Goal: Check status: Check status

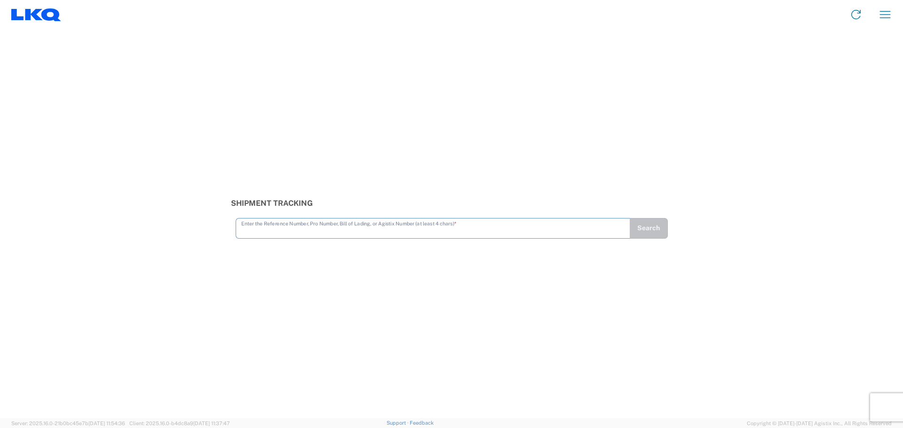
click at [404, 232] on input "text" at bounding box center [432, 228] width 383 height 16
type input "56163986"
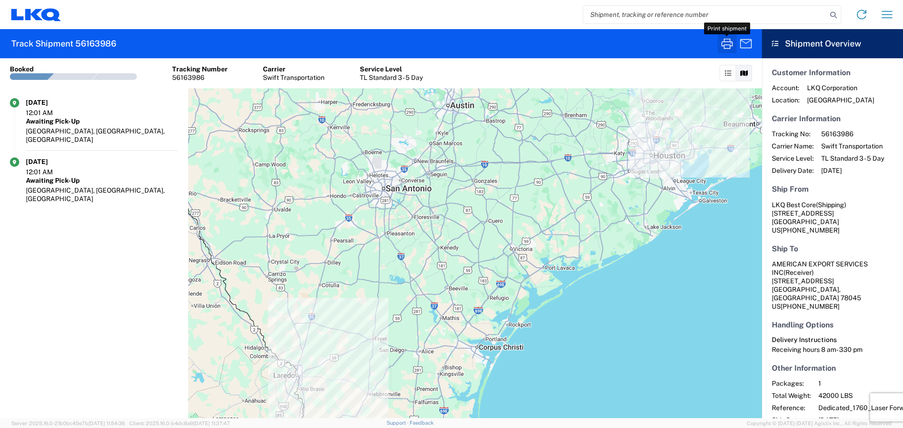
click at [729, 48] on icon "button" at bounding box center [726, 44] width 11 height 10
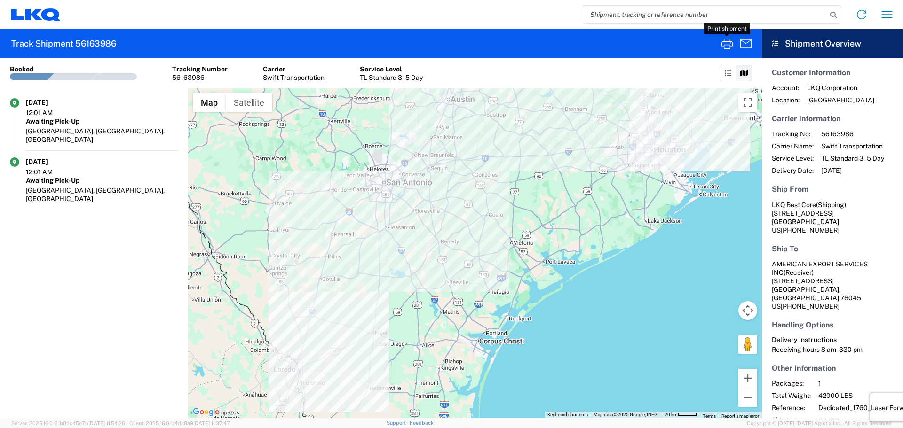
click at [613, 11] on input "search" at bounding box center [705, 15] width 244 height 18
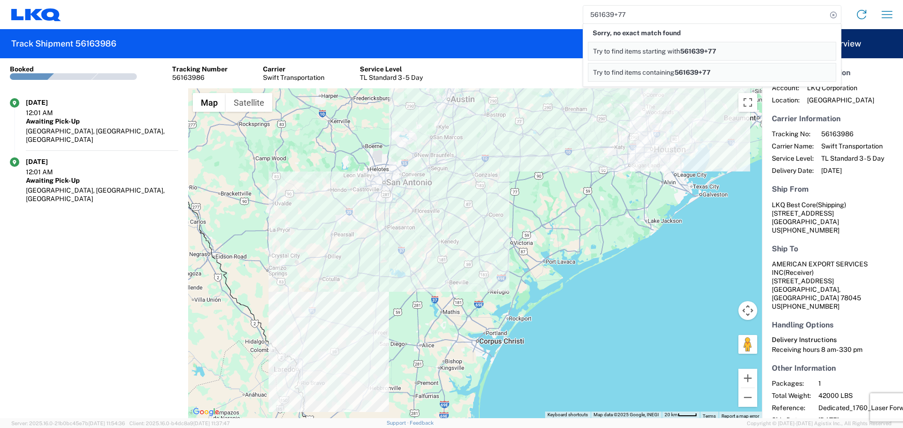
click at [604, 16] on input "561639+77" at bounding box center [705, 15] width 244 height 18
click at [604, 16] on input "56163977+77" at bounding box center [705, 15] width 244 height 18
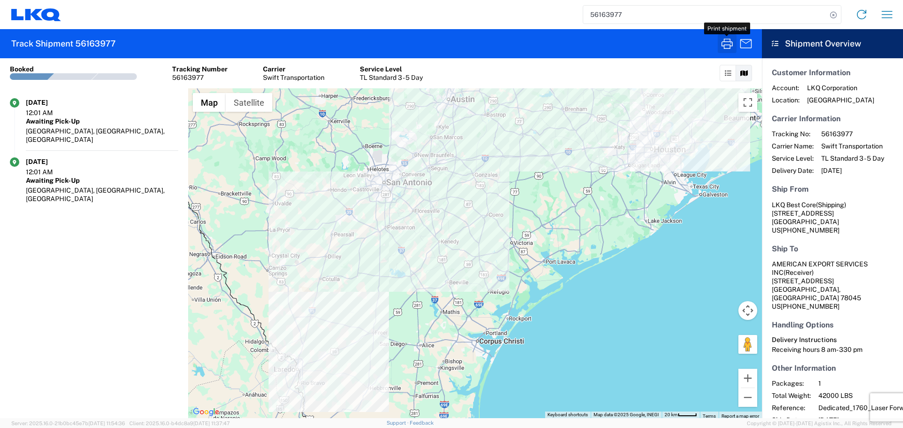
click at [723, 41] on icon "button" at bounding box center [726, 43] width 15 height 15
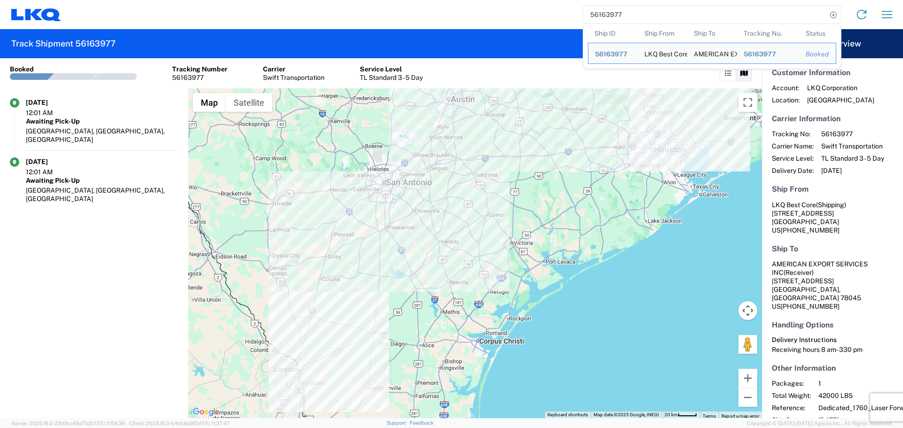
click at [640, 11] on input "56163977" at bounding box center [705, 15] width 244 height 18
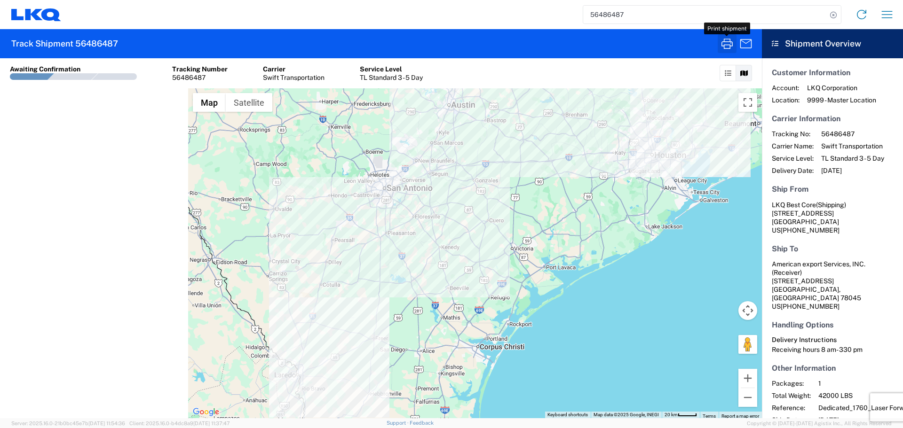
click at [735, 44] on button "button" at bounding box center [727, 43] width 19 height 19
click at [600, 15] on input "56486487" at bounding box center [705, 15] width 244 height 18
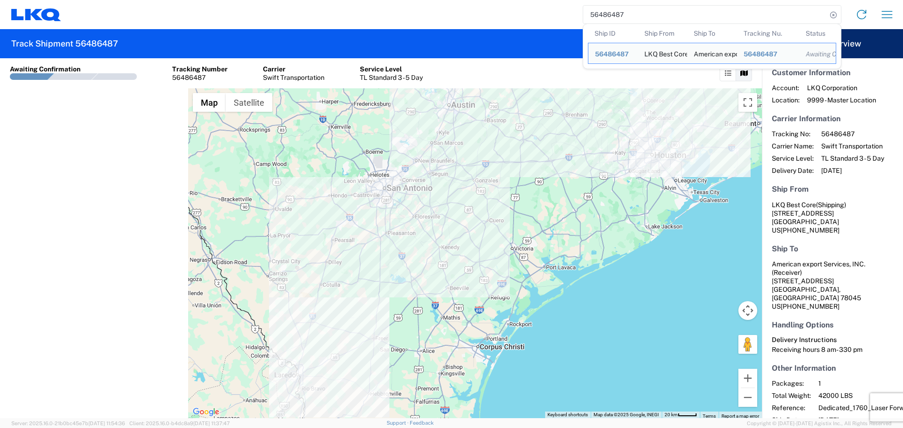
click at [600, 15] on input "56486487" at bounding box center [705, 15] width 244 height 18
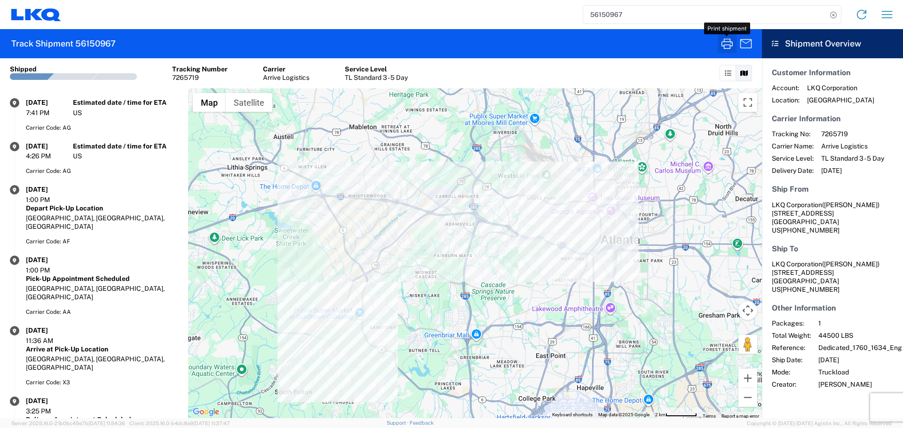
click at [725, 41] on icon "button" at bounding box center [726, 43] width 15 height 15
click at [596, 16] on input "56150967" at bounding box center [705, 15] width 244 height 18
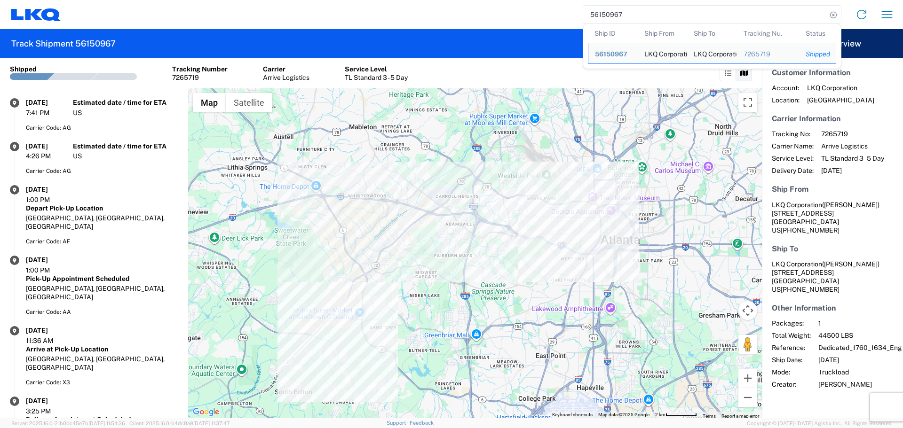
click at [596, 16] on input "56150967" at bounding box center [705, 15] width 244 height 18
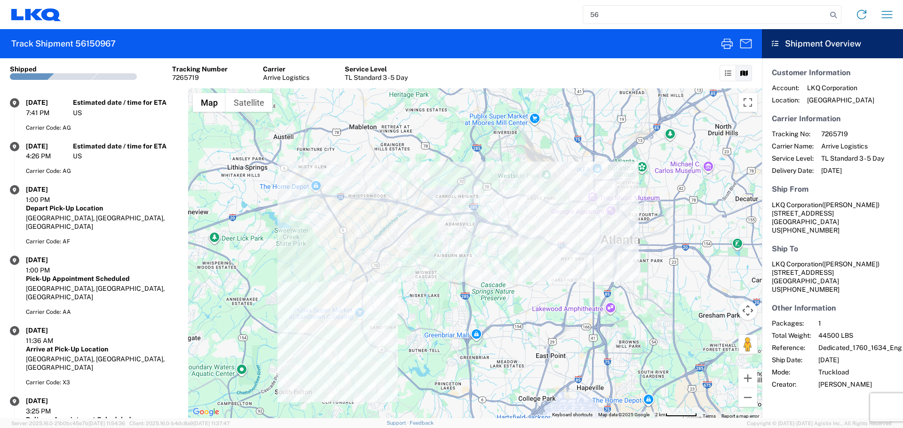
type input "5"
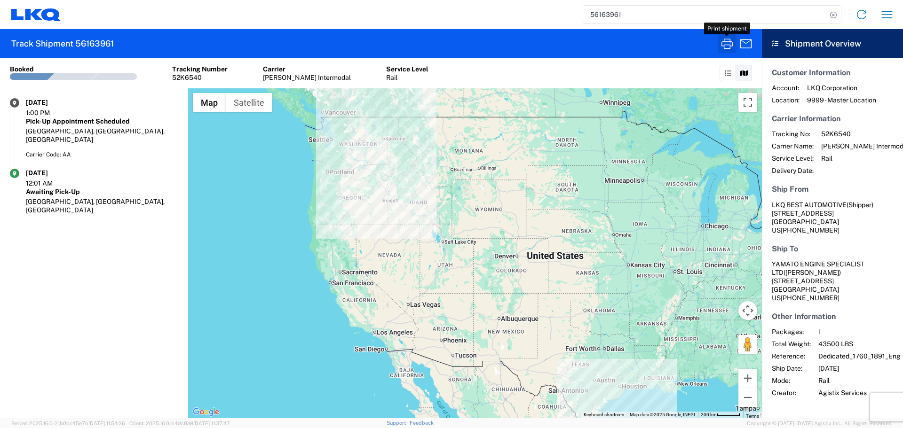
click at [727, 40] on icon "button" at bounding box center [726, 43] width 15 height 15
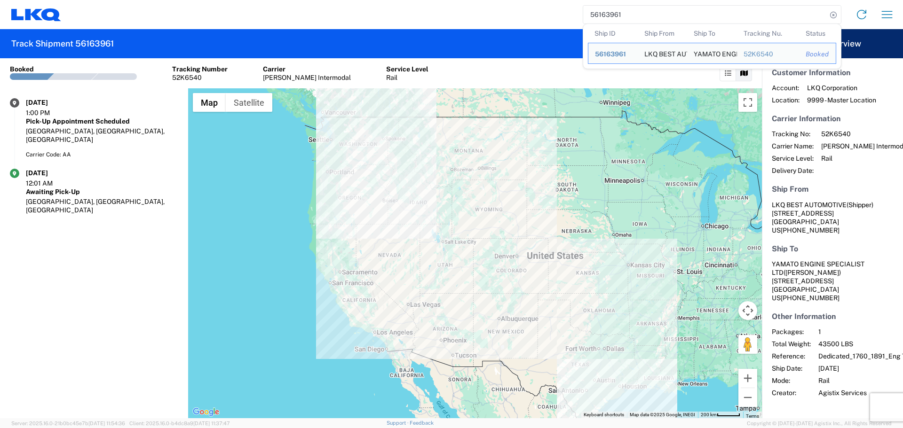
click at [617, 19] on input "56163961" at bounding box center [705, 15] width 244 height 18
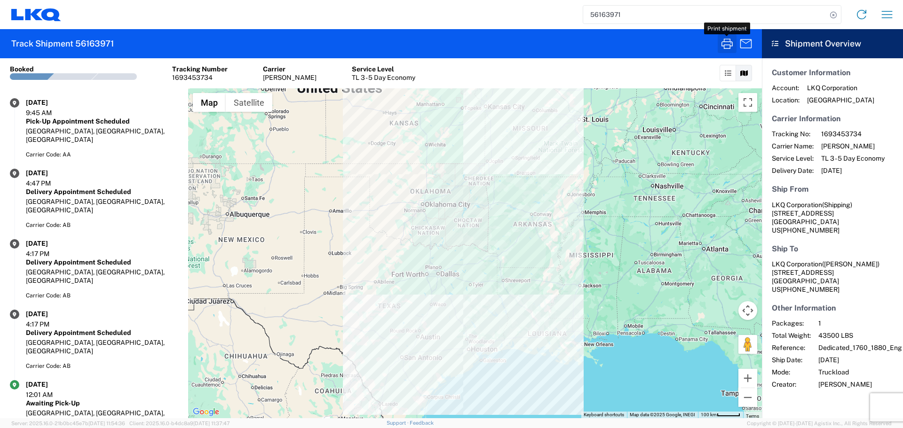
click at [724, 41] on icon "button" at bounding box center [726, 44] width 11 height 10
click at [611, 16] on input "56163971" at bounding box center [705, 15] width 244 height 18
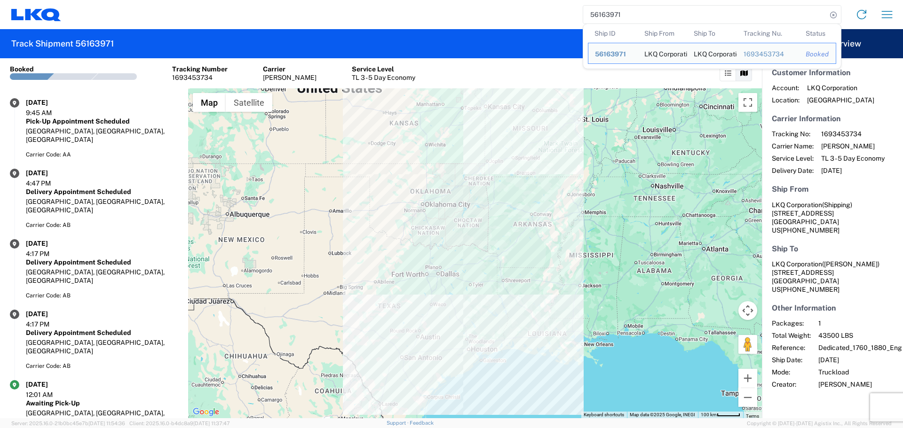
click at [611, 16] on input "56163971" at bounding box center [705, 15] width 244 height 18
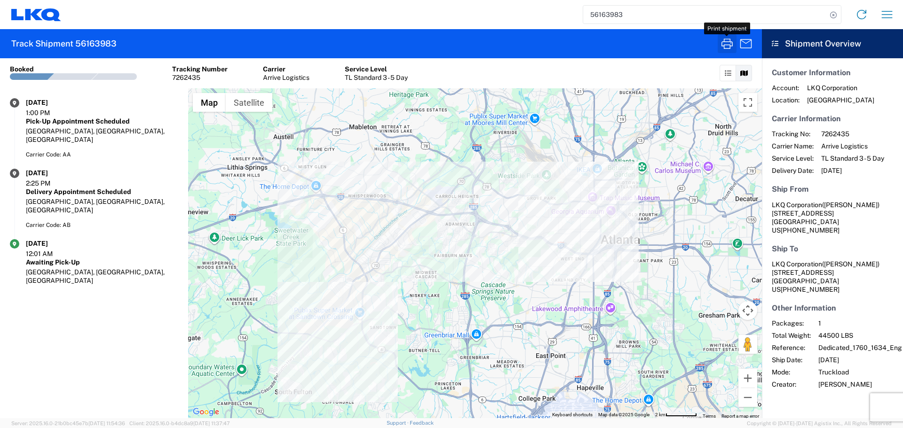
click at [724, 44] on icon "button" at bounding box center [726, 43] width 15 height 15
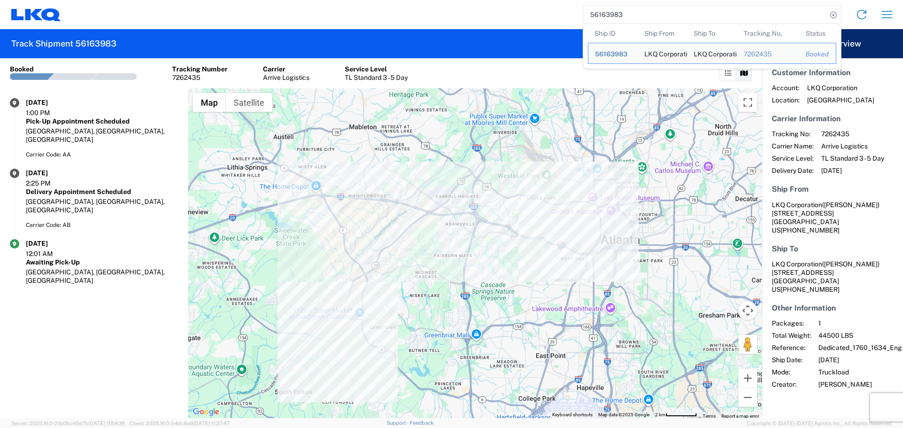
click at [625, 17] on input "56163983" at bounding box center [705, 15] width 244 height 18
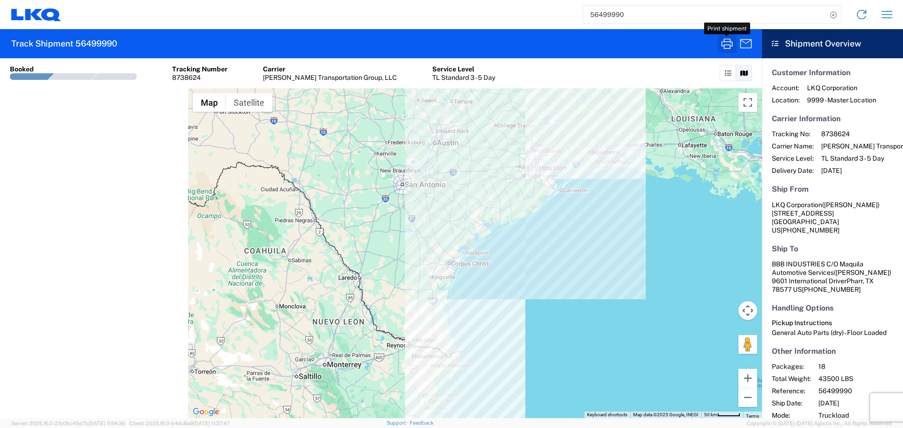
click at [730, 40] on icon "button" at bounding box center [726, 44] width 11 height 10
click at [612, 17] on input "56499990" at bounding box center [705, 15] width 244 height 18
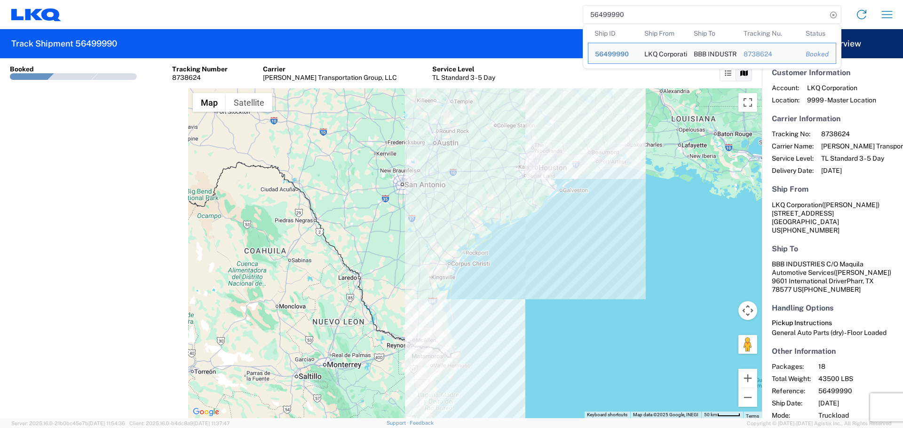
click at [612, 17] on input "56499990" at bounding box center [705, 15] width 244 height 18
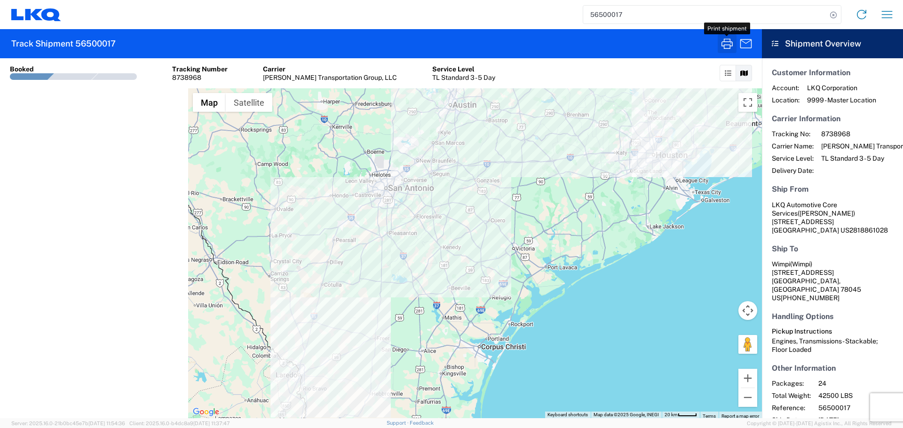
click at [720, 45] on icon "button" at bounding box center [726, 43] width 15 height 15
click at [595, 16] on input "56500017" at bounding box center [705, 15] width 244 height 18
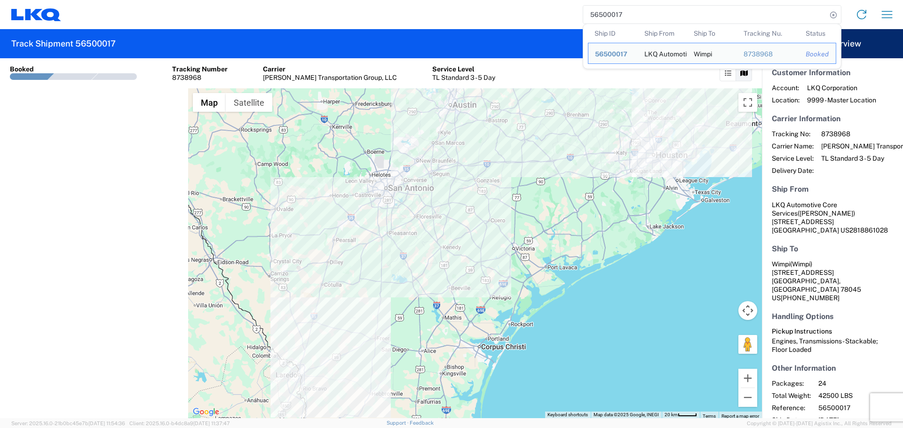
click at [595, 16] on input "56500017" at bounding box center [705, 15] width 244 height 18
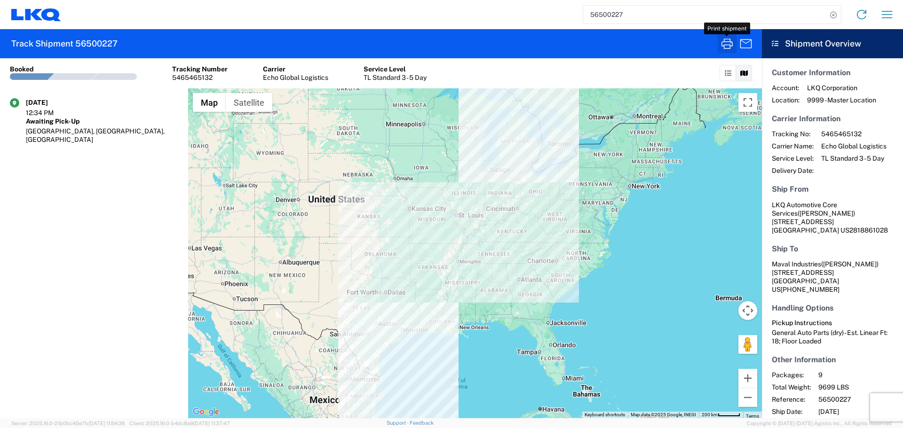
click at [726, 44] on icon "button" at bounding box center [726, 43] width 15 height 15
click at [618, 15] on input "56500227" at bounding box center [705, 15] width 244 height 18
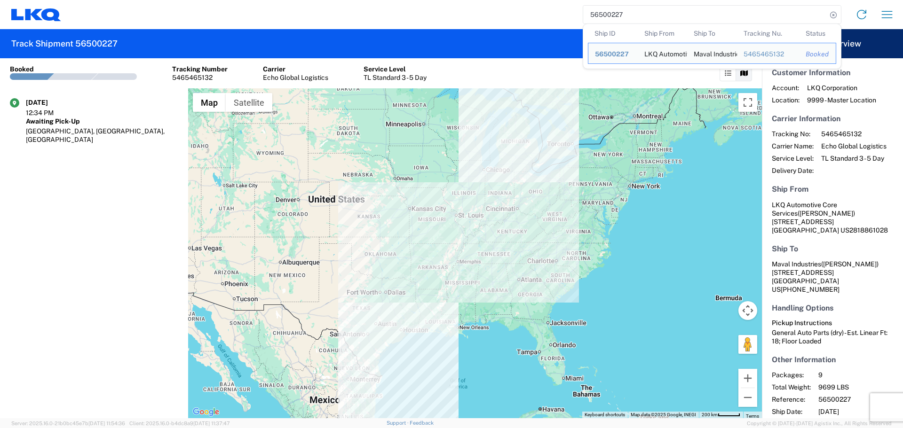
click at [618, 15] on input "56500227" at bounding box center [705, 15] width 244 height 18
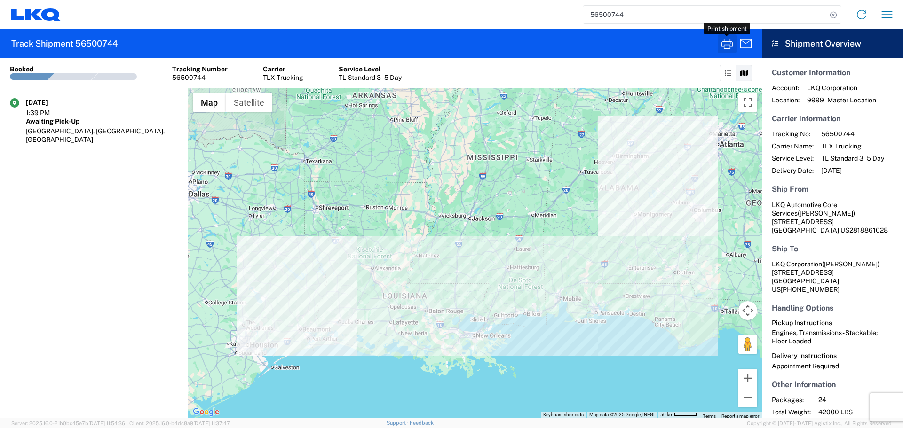
click at [727, 41] on icon "button" at bounding box center [726, 43] width 15 height 15
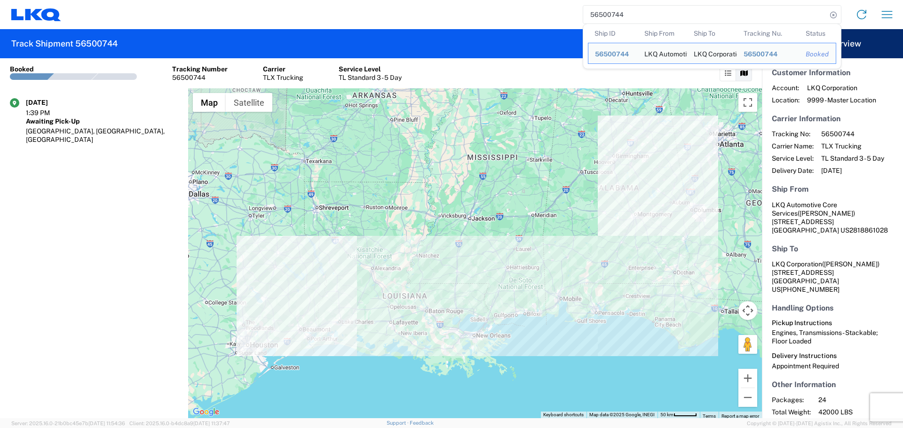
click at [619, 12] on input "56500744" at bounding box center [705, 15] width 244 height 18
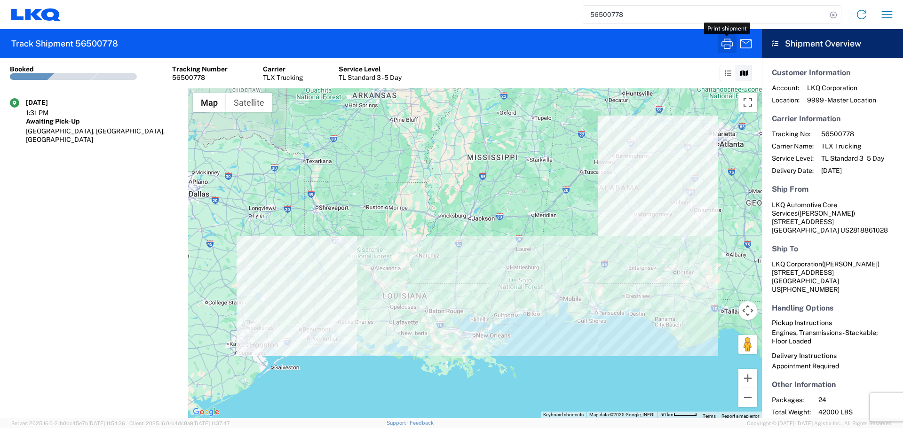
click at [724, 42] on icon "button" at bounding box center [726, 43] width 15 height 15
click at [605, 23] on input "56500778" at bounding box center [705, 15] width 244 height 18
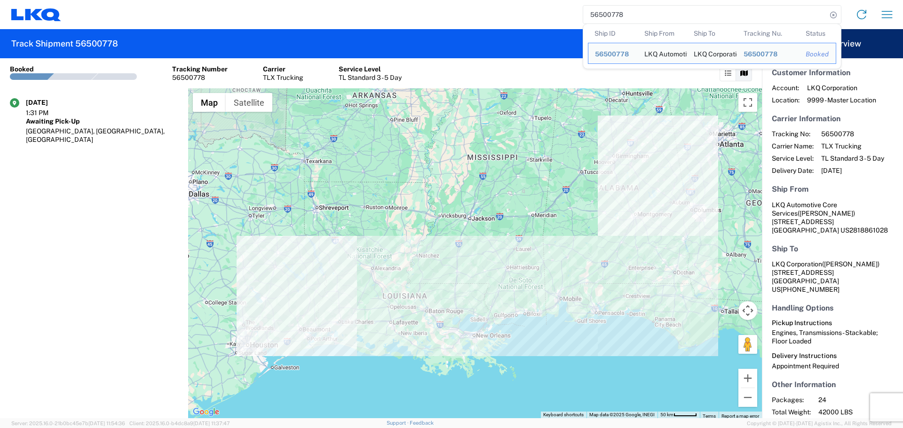
click at [605, 23] on input "56500778" at bounding box center [705, 15] width 244 height 18
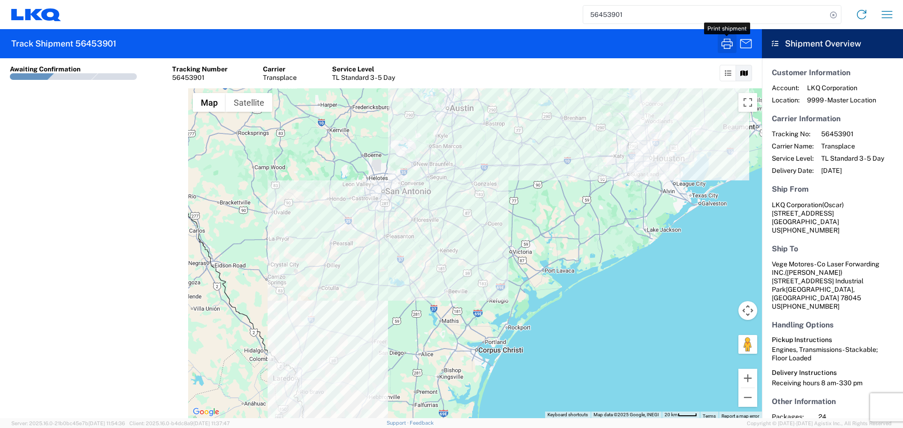
click at [725, 44] on icon "button" at bounding box center [726, 43] width 15 height 15
click at [674, 12] on input "56453901" at bounding box center [705, 15] width 244 height 18
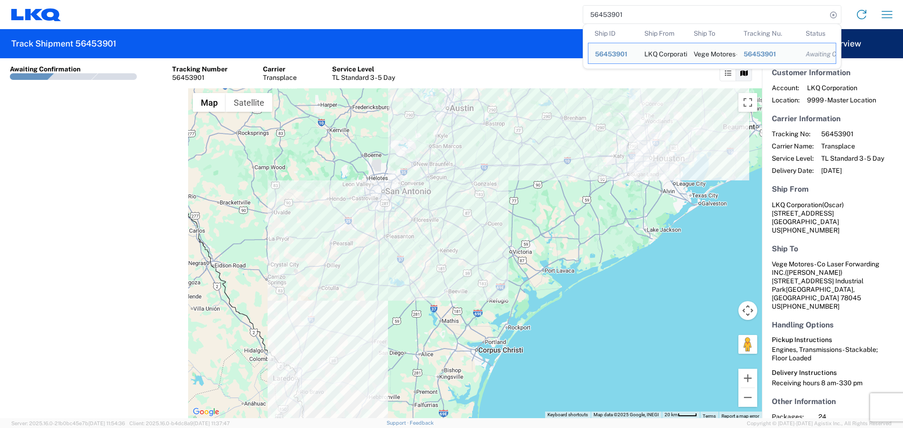
click at [674, 12] on input "56453901" at bounding box center [705, 15] width 244 height 18
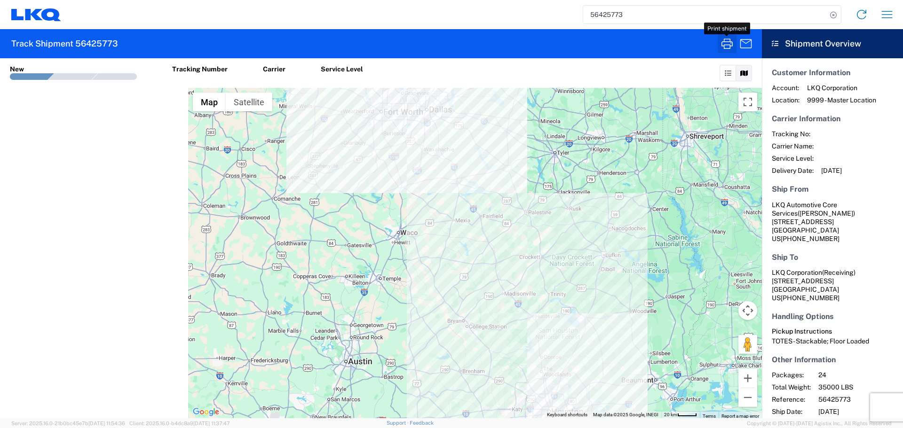
click at [728, 42] on icon "button" at bounding box center [726, 43] width 15 height 15
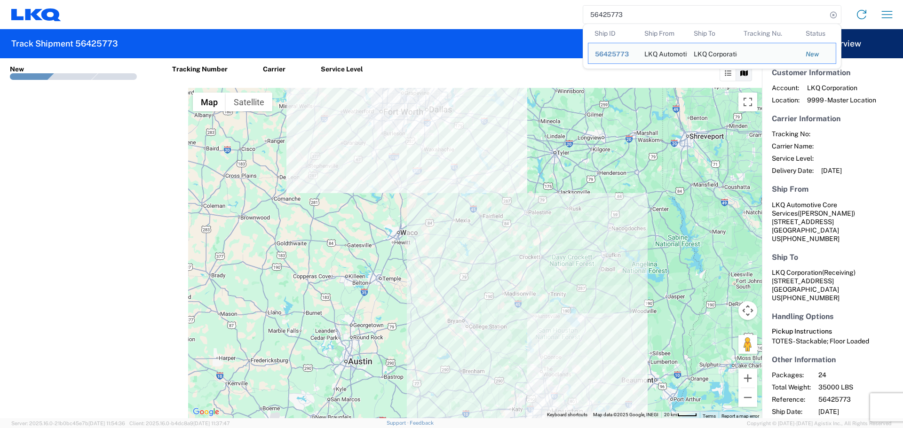
click at [606, 17] on input "56425773" at bounding box center [705, 15] width 244 height 18
paste input "500475"
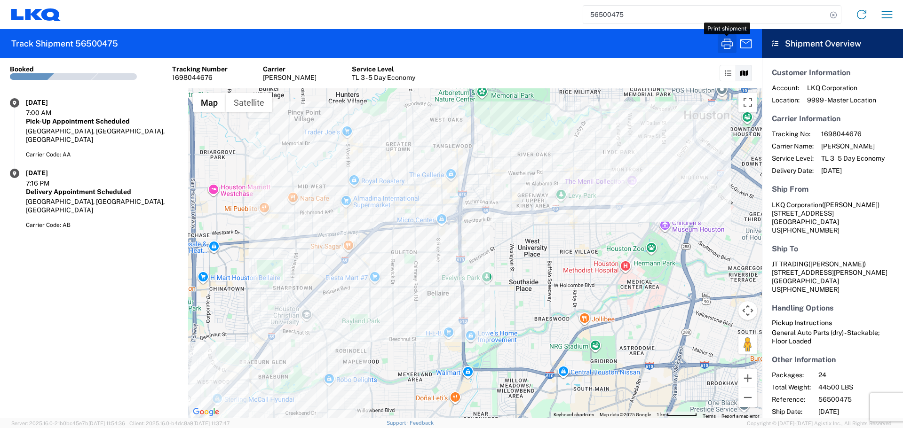
click at [727, 40] on icon "button" at bounding box center [726, 43] width 15 height 15
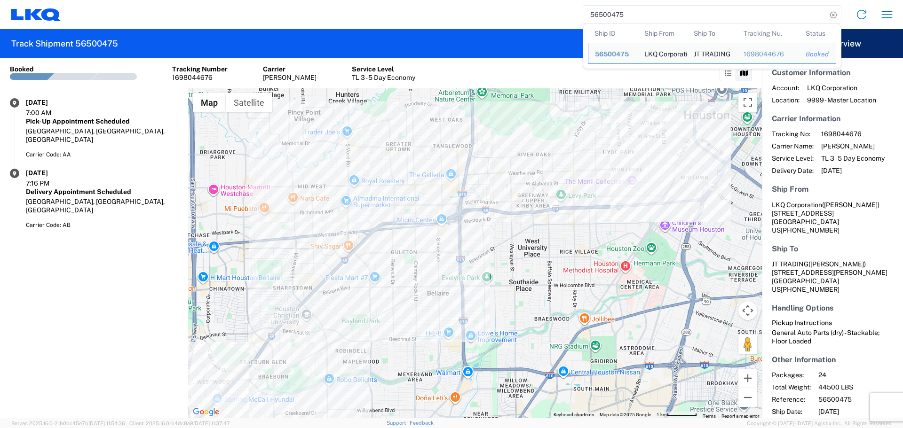
click at [604, 13] on input "56500475" at bounding box center [705, 15] width 244 height 18
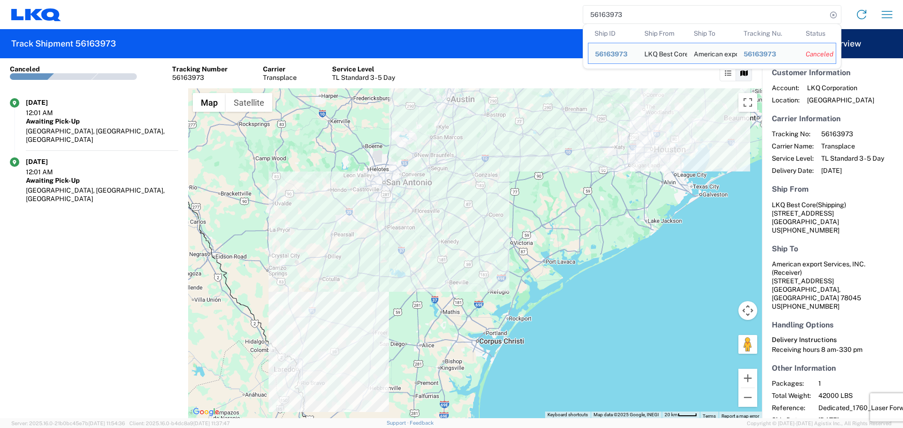
click at [606, 16] on input "56163973" at bounding box center [705, 15] width 244 height 18
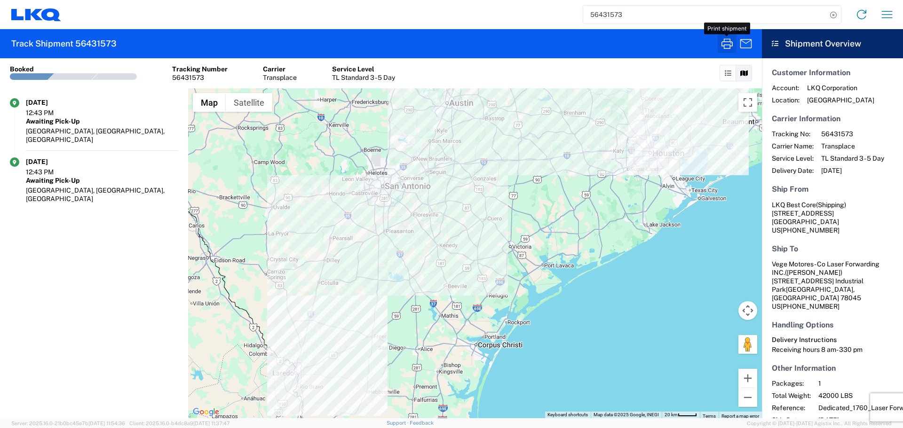
click at [732, 45] on icon "button" at bounding box center [726, 43] width 15 height 15
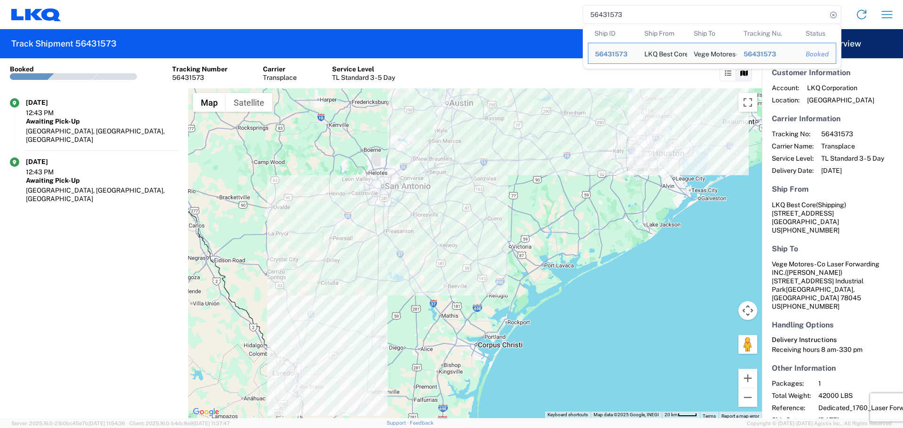
click at [599, 17] on input "56431573" at bounding box center [705, 15] width 244 height 18
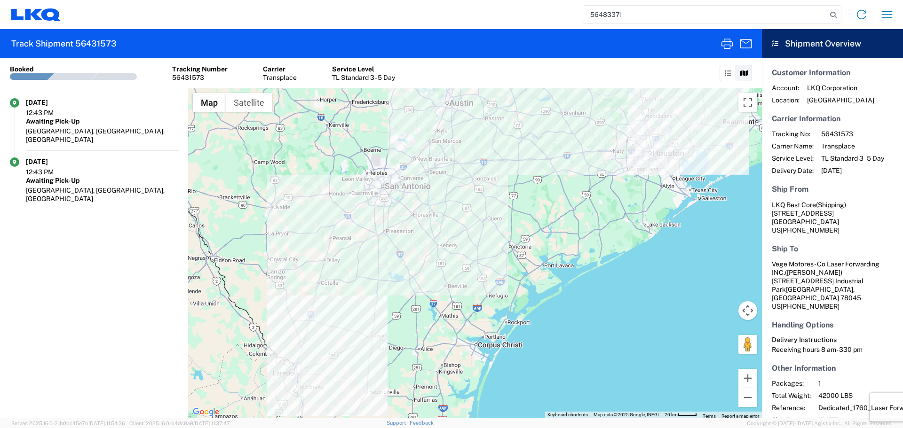
type input "56483371"
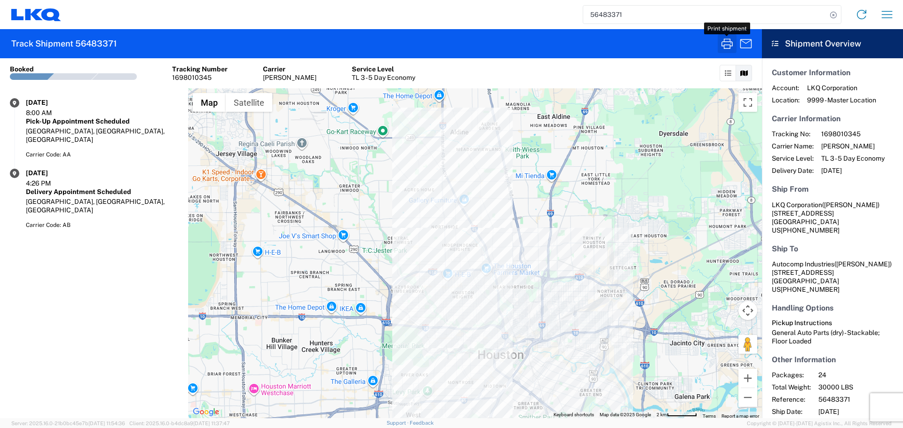
click at [722, 47] on icon "button" at bounding box center [726, 43] width 15 height 15
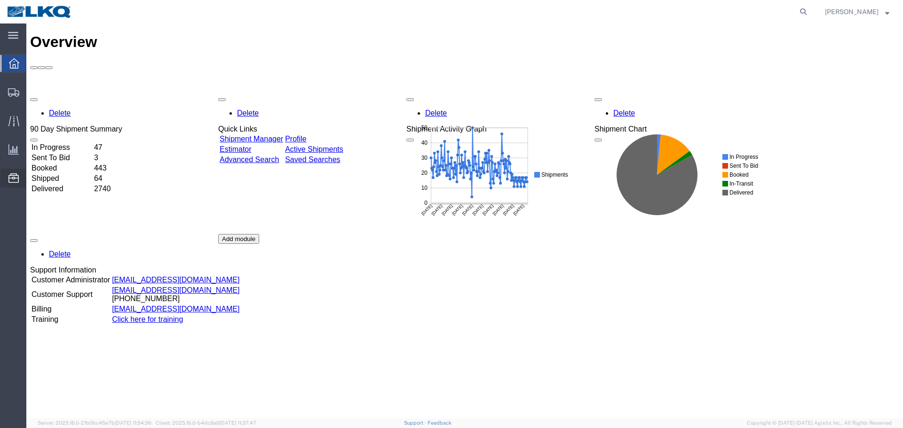
click at [0, 0] on span "Location Appointment" at bounding box center [0, 0] width 0 height 0
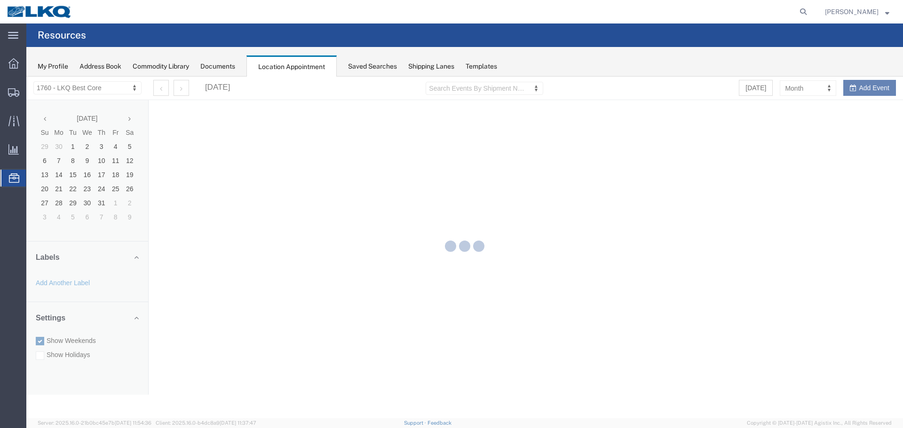
select select "27634"
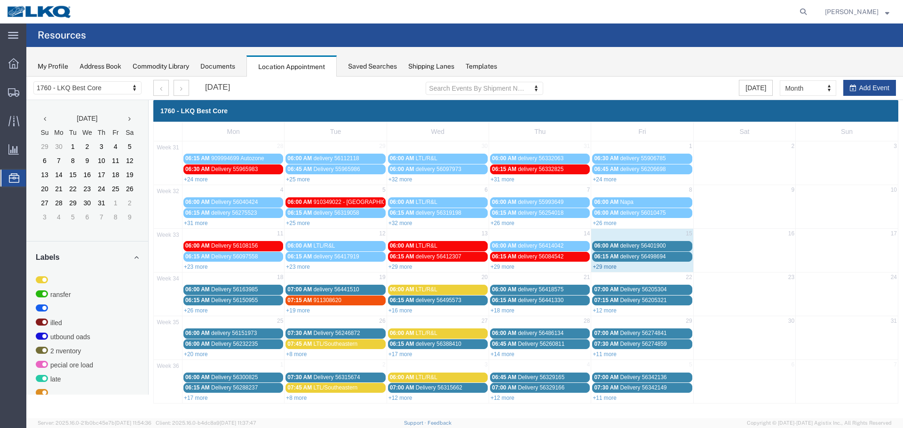
click at [606, 267] on link "+29 more" at bounding box center [604, 267] width 24 height 7
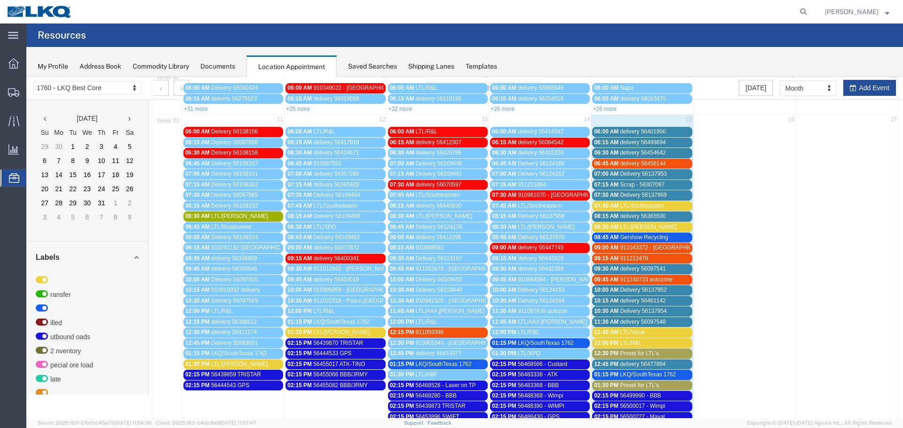
scroll to position [114, 0]
